Goal: Information Seeking & Learning: Learn about a topic

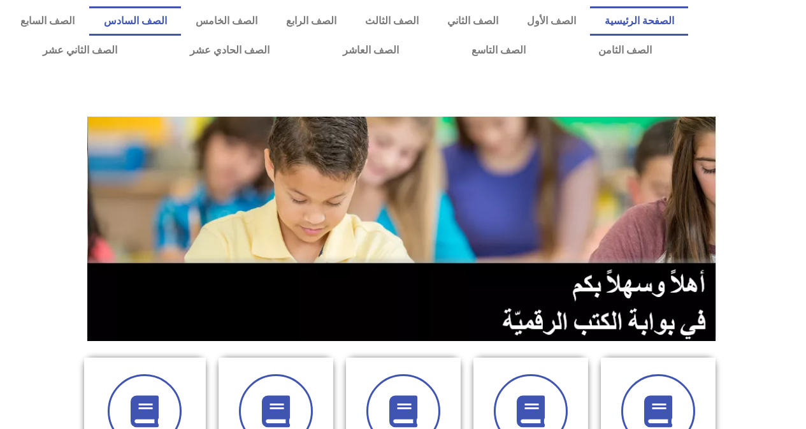
click at [181, 23] on link "الصف السادس" at bounding box center [135, 20] width 92 height 29
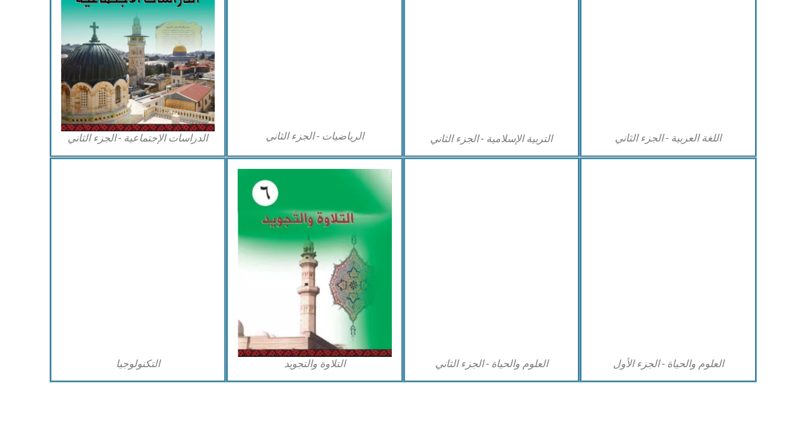
scroll to position [701, 0]
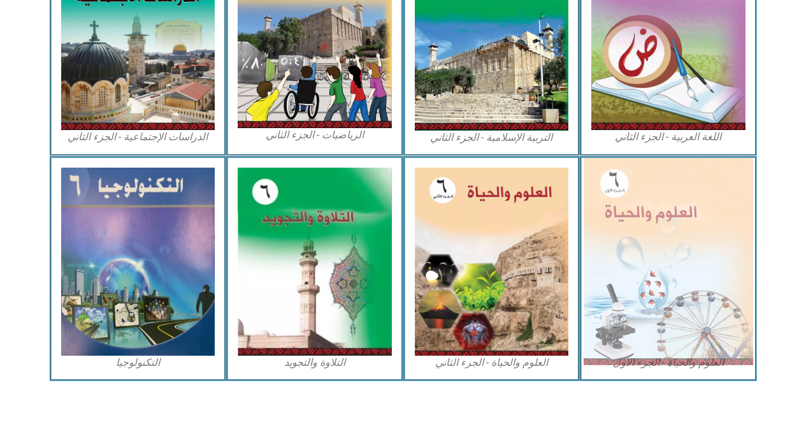
click at [618, 252] on img at bounding box center [667, 261] width 169 height 206
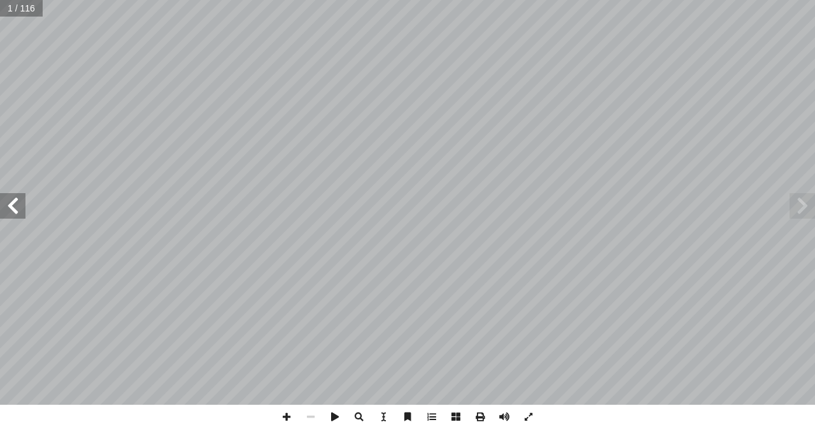
click at [12, 196] on span at bounding box center [12, 205] width 25 height 25
click at [12, 203] on span at bounding box center [12, 205] width 25 height 25
click at [287, 417] on span at bounding box center [287, 416] width 24 height 24
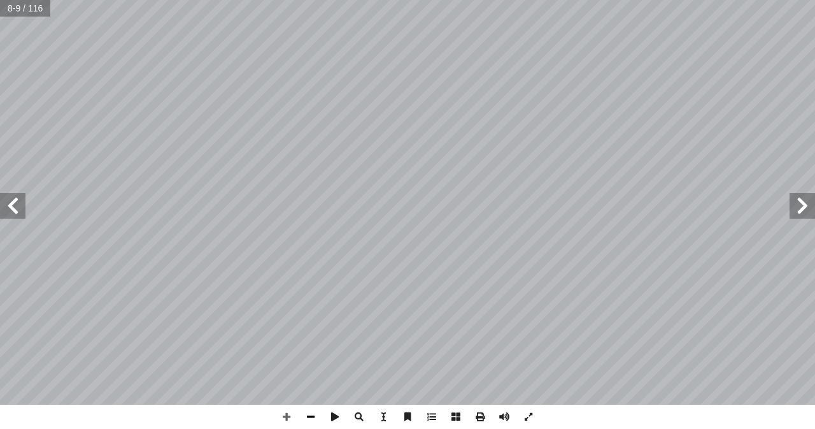
click at [306, 413] on span at bounding box center [311, 416] width 24 height 24
click at [282, 416] on span at bounding box center [287, 416] width 24 height 24
click at [290, 420] on span at bounding box center [287, 416] width 24 height 24
click at [311, 414] on span at bounding box center [311, 416] width 24 height 24
click at [283, 417] on span at bounding box center [287, 416] width 24 height 24
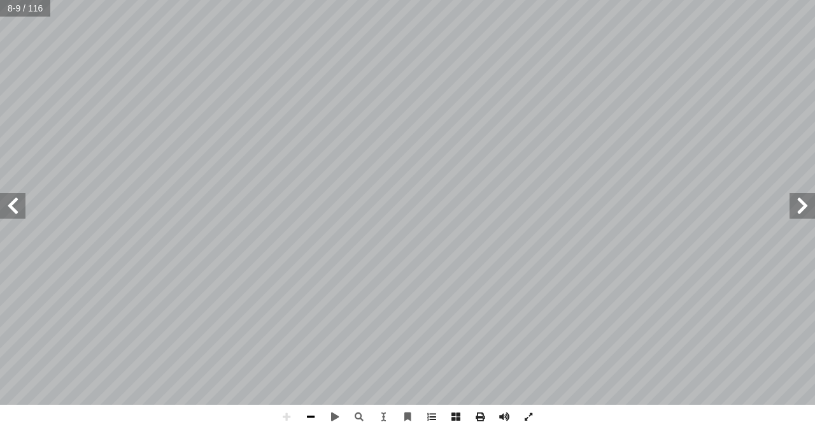
click at [315, 417] on span at bounding box center [311, 416] width 24 height 24
click at [290, 417] on span at bounding box center [287, 416] width 24 height 24
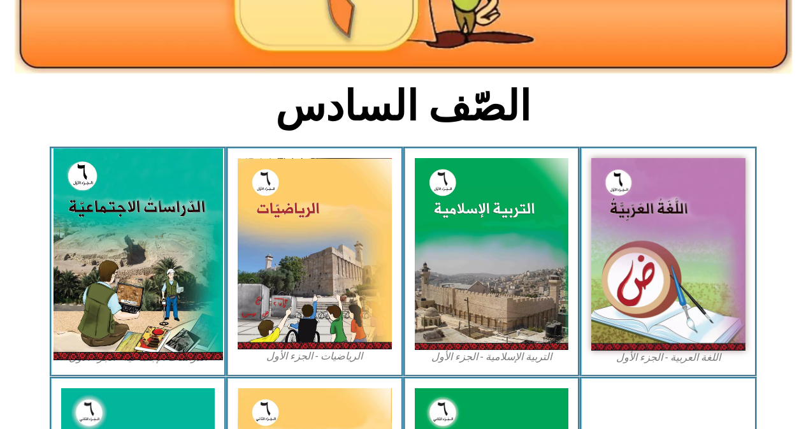
scroll to position [255, 0]
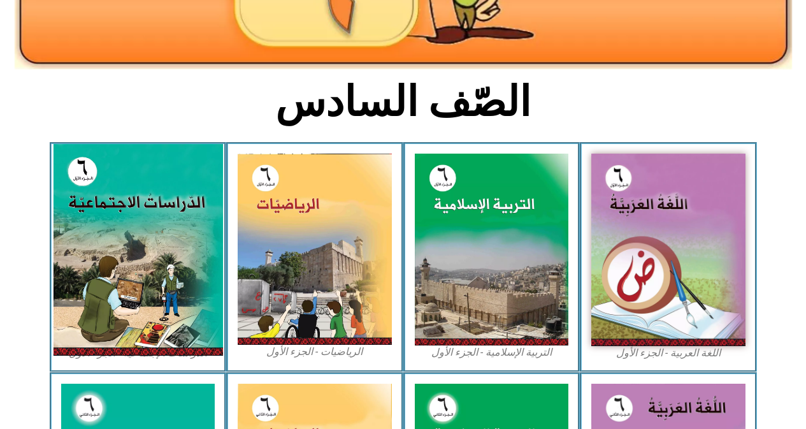
click at [131, 244] on img at bounding box center [137, 249] width 169 height 211
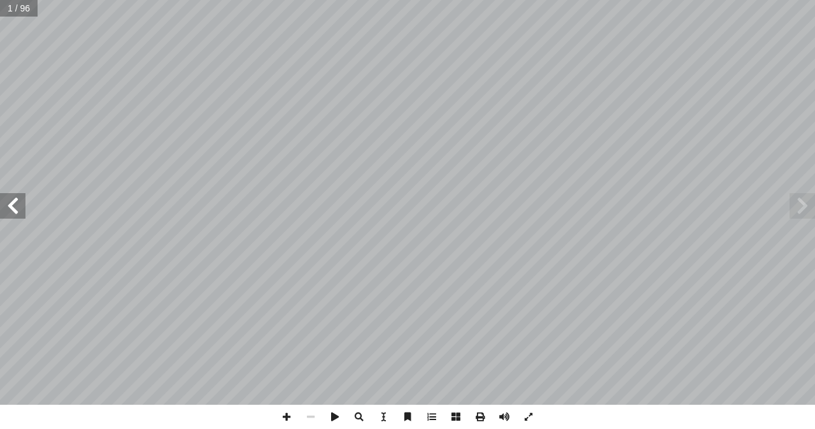
click at [20, 215] on span at bounding box center [12, 205] width 25 height 25
click at [16, 210] on span at bounding box center [12, 205] width 25 height 25
click at [285, 417] on span at bounding box center [287, 416] width 24 height 24
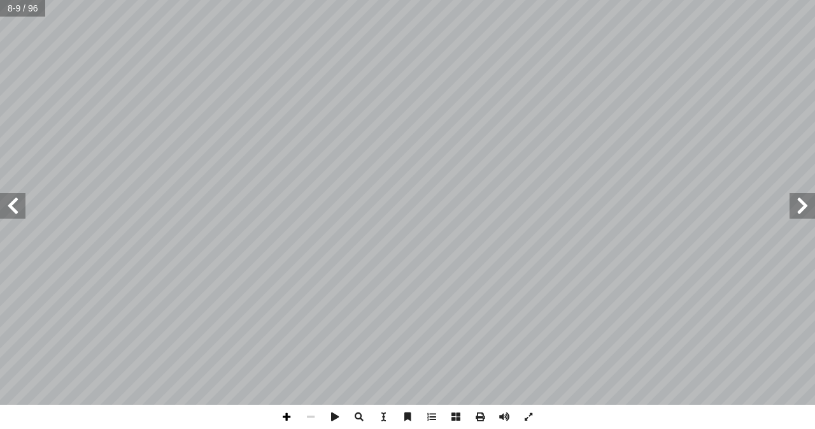
click at [287, 418] on span at bounding box center [287, 416] width 24 height 24
